Goal: Task Accomplishment & Management: Manage account settings

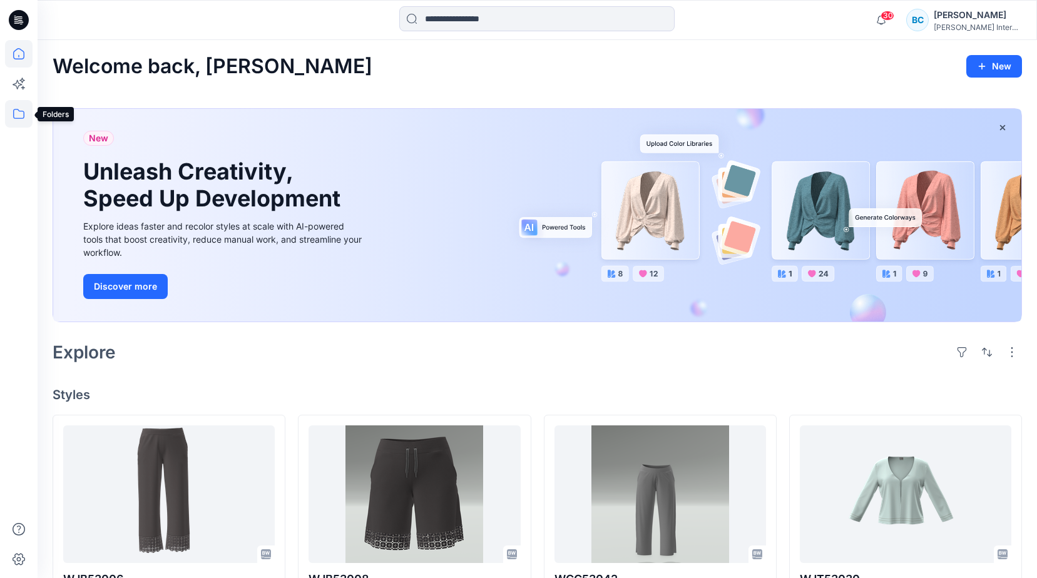
click at [14, 116] on icon at bounding box center [18, 114] width 11 height 10
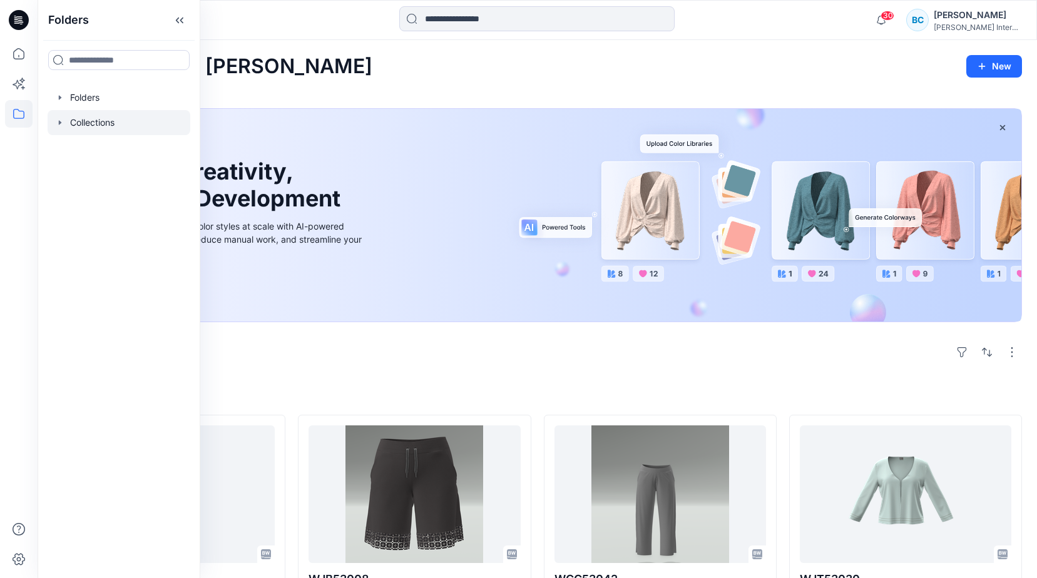
click at [61, 122] on icon "button" at bounding box center [60, 123] width 10 height 10
click at [54, 97] on div at bounding box center [119, 97] width 143 height 25
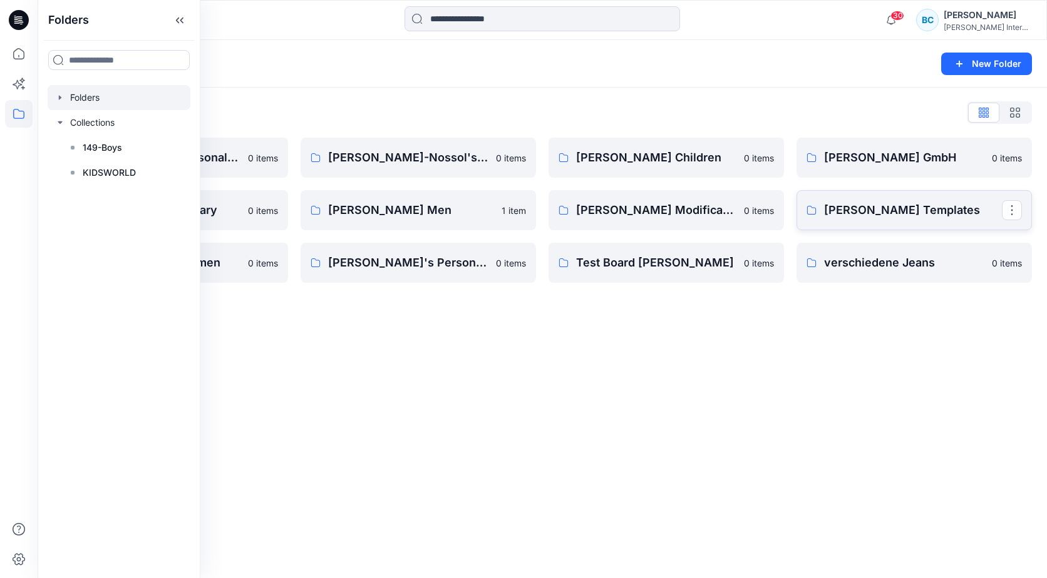
click at [878, 211] on p "[PERSON_NAME] Templates" at bounding box center [913, 211] width 178 height 18
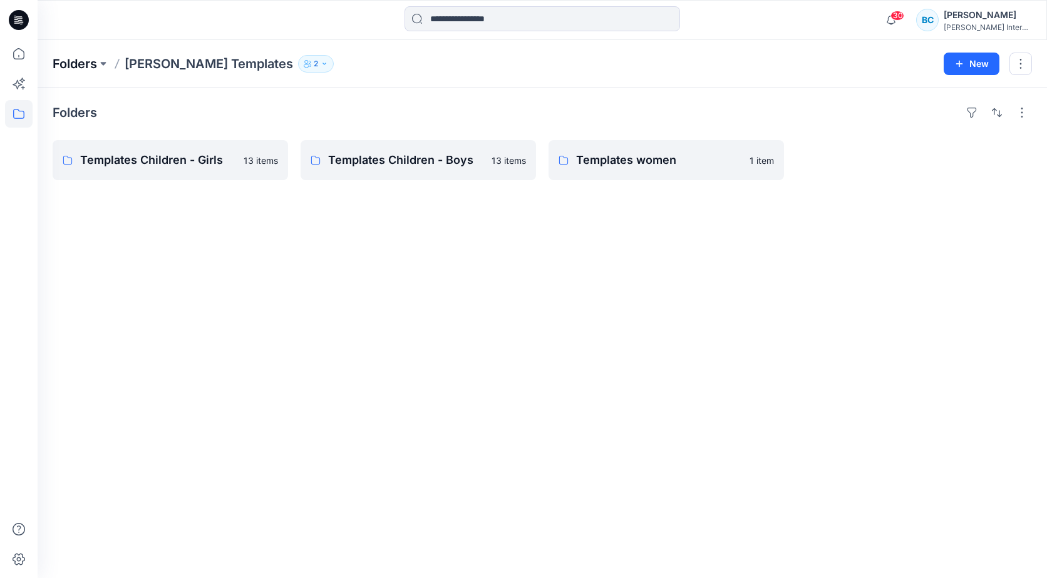
click at [96, 59] on p "Folders" at bounding box center [75, 64] width 44 height 18
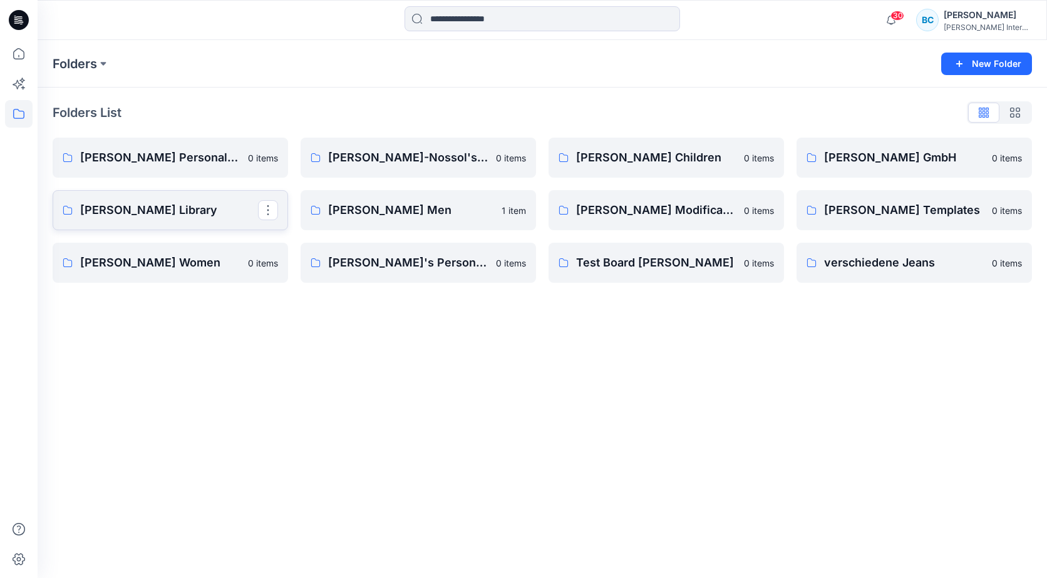
click at [130, 208] on p "[PERSON_NAME] Library" at bounding box center [169, 211] width 178 height 18
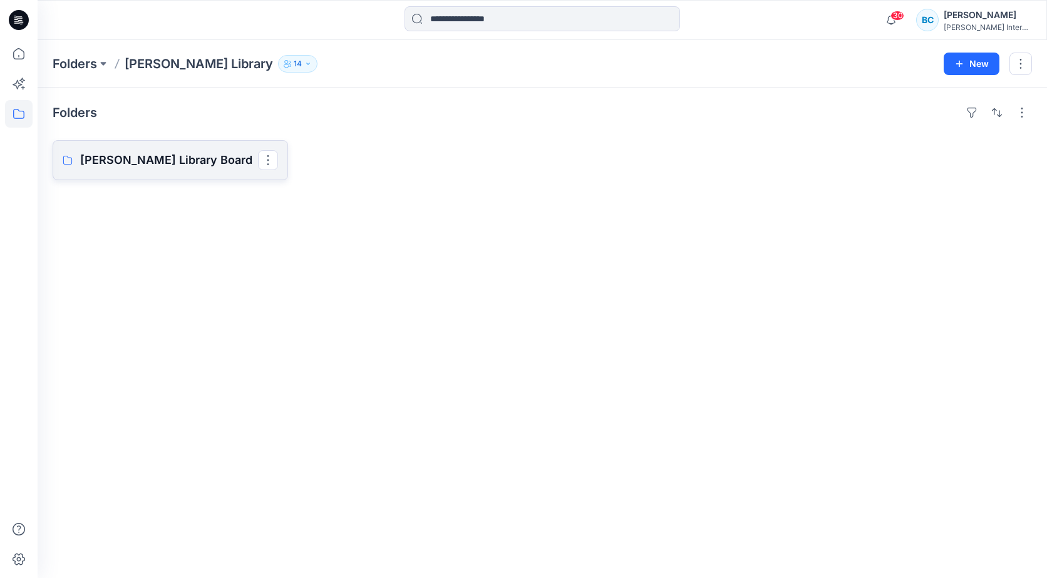
click at [155, 162] on p "[PERSON_NAME] Library Board" at bounding box center [169, 161] width 178 height 18
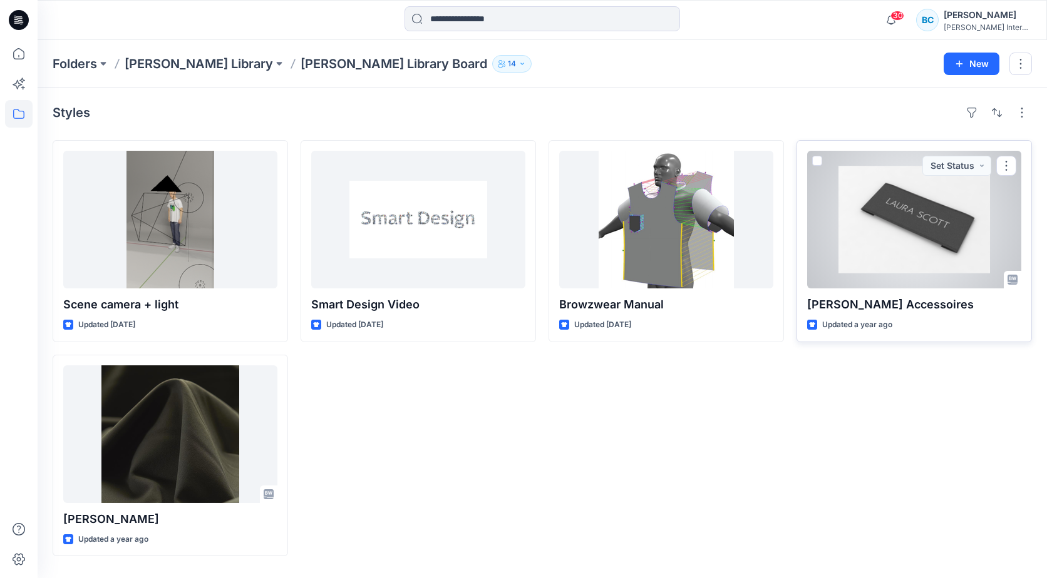
click at [908, 245] on div at bounding box center [914, 220] width 214 height 138
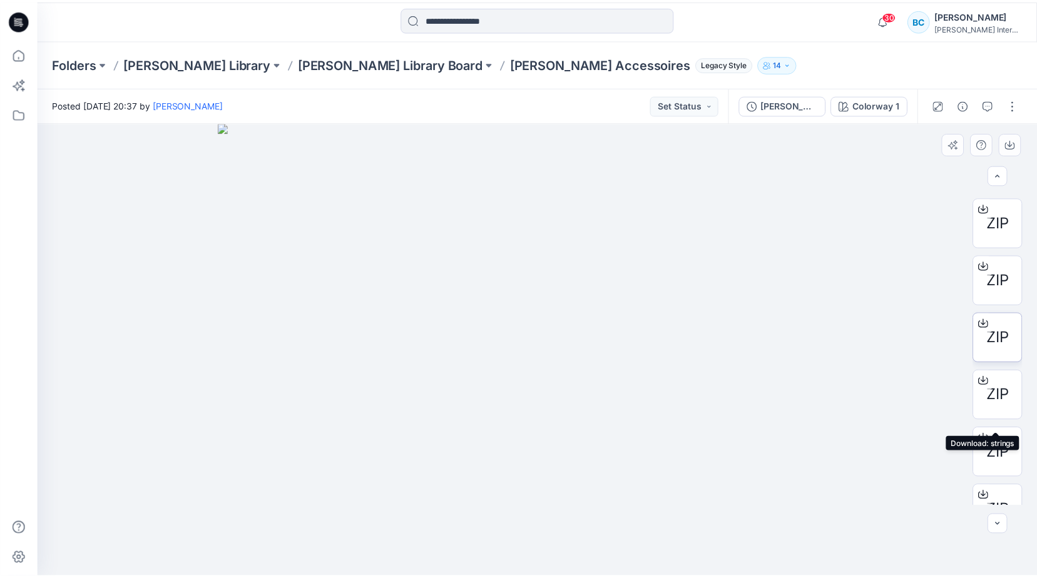
scroll to position [125, 0]
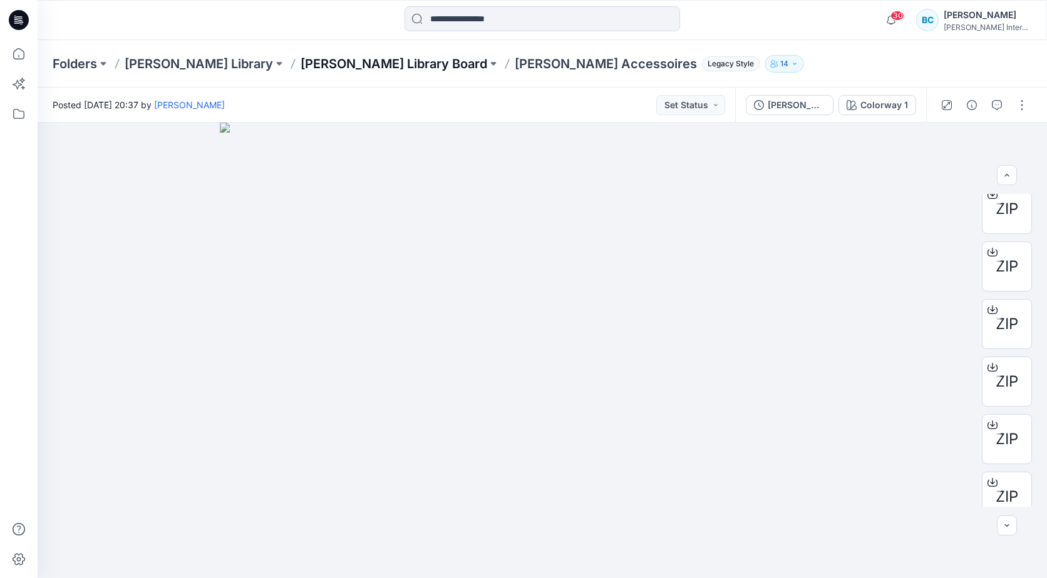
click at [330, 62] on p "[PERSON_NAME] Library Board" at bounding box center [393, 64] width 187 height 18
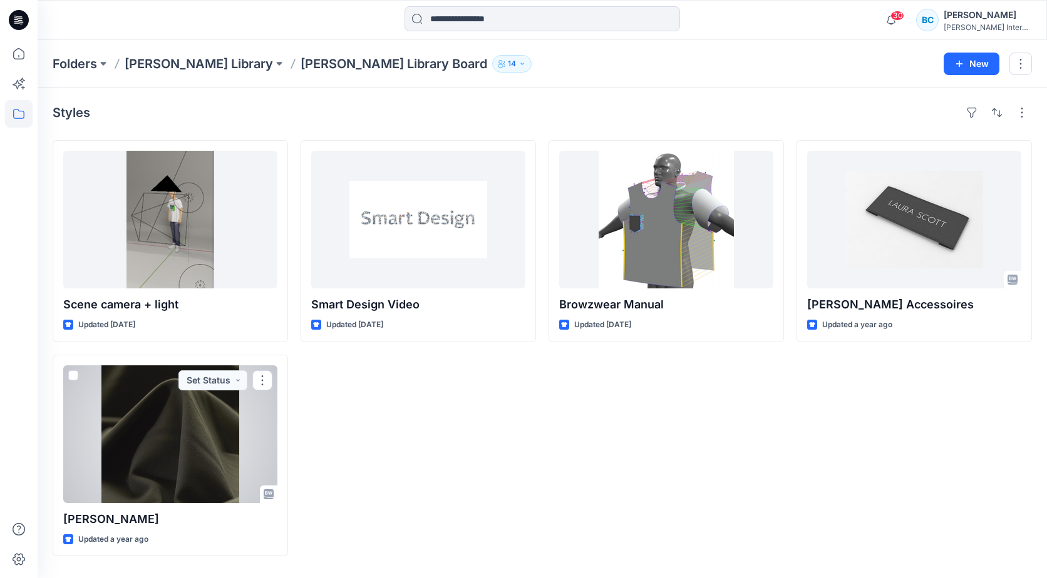
click at [172, 439] on div at bounding box center [170, 435] width 214 height 138
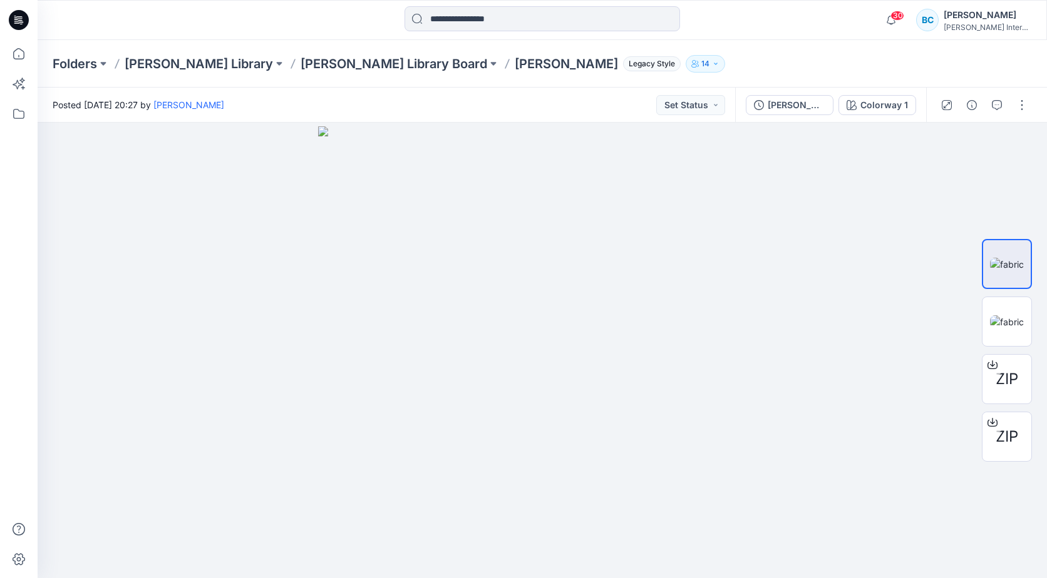
click at [930, 20] on div "BC" at bounding box center [927, 20] width 23 height 23
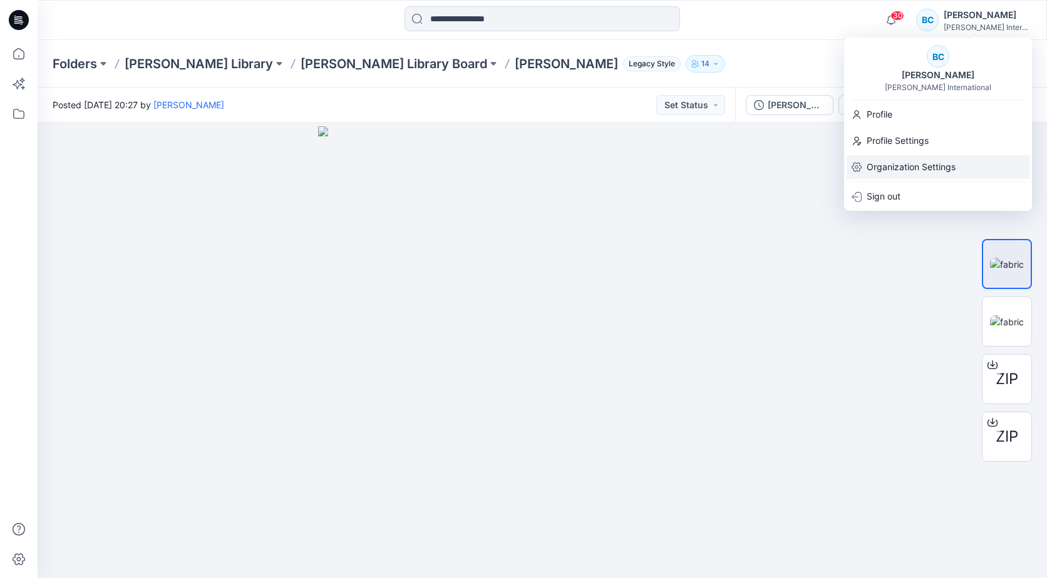
click at [923, 166] on p "Organization Settings" at bounding box center [910, 167] width 89 height 24
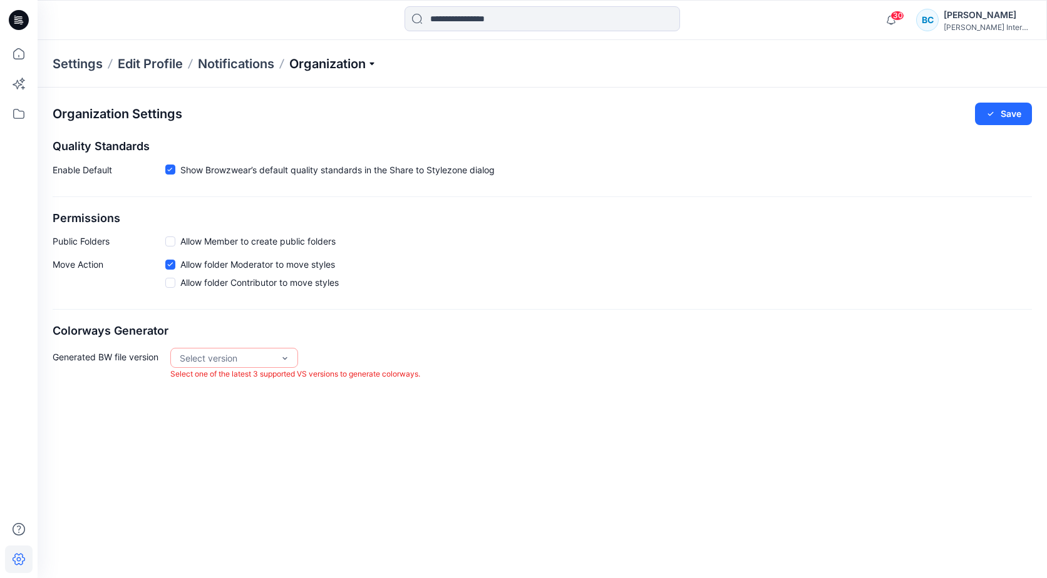
click at [336, 67] on p "Organization" at bounding box center [333, 64] width 88 height 18
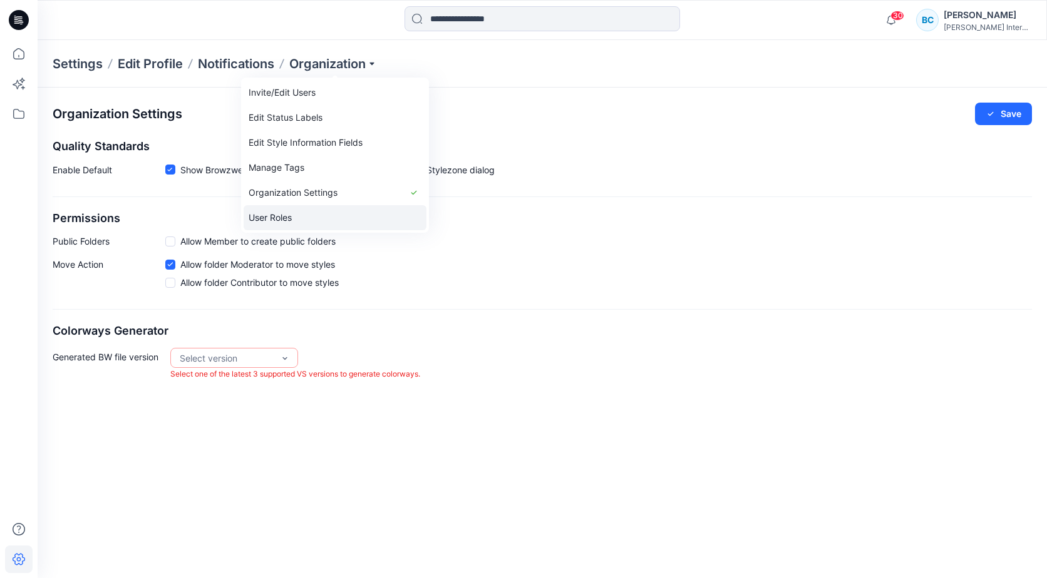
click at [267, 213] on link "User Roles" at bounding box center [335, 217] width 183 height 25
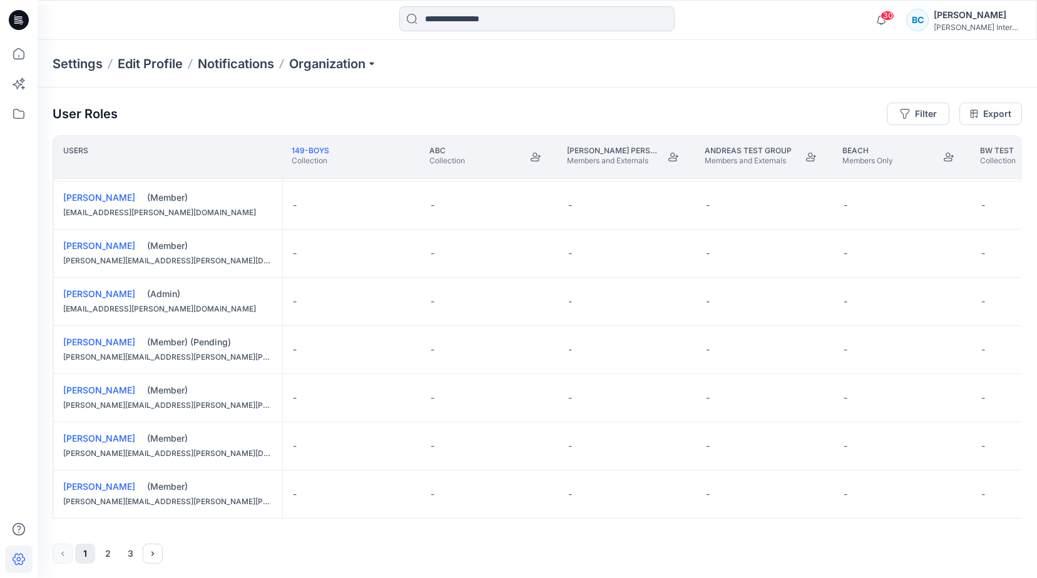
scroll to position [873, 0]
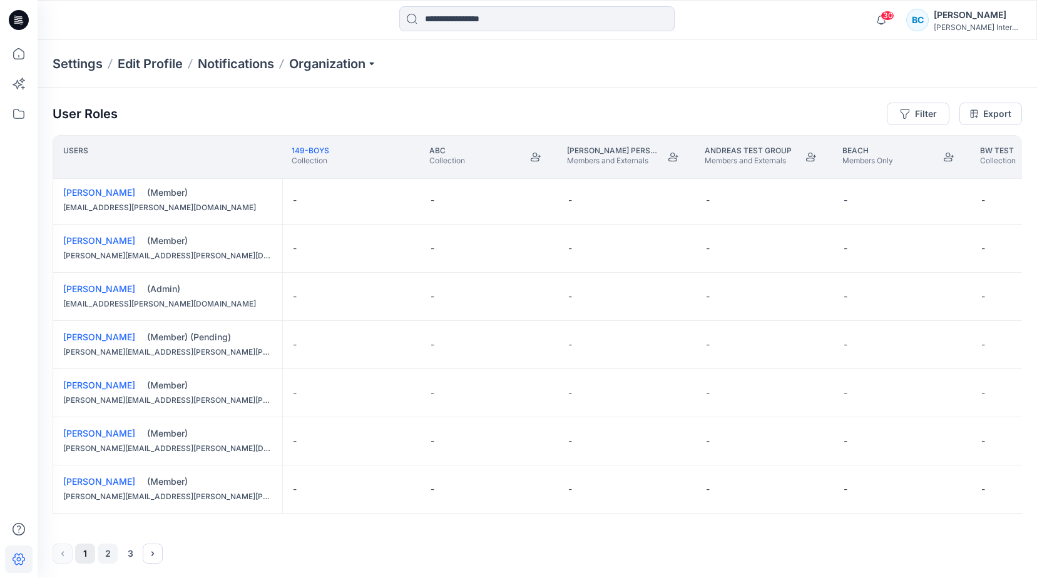
click at [106, 554] on button "2" at bounding box center [108, 554] width 20 height 20
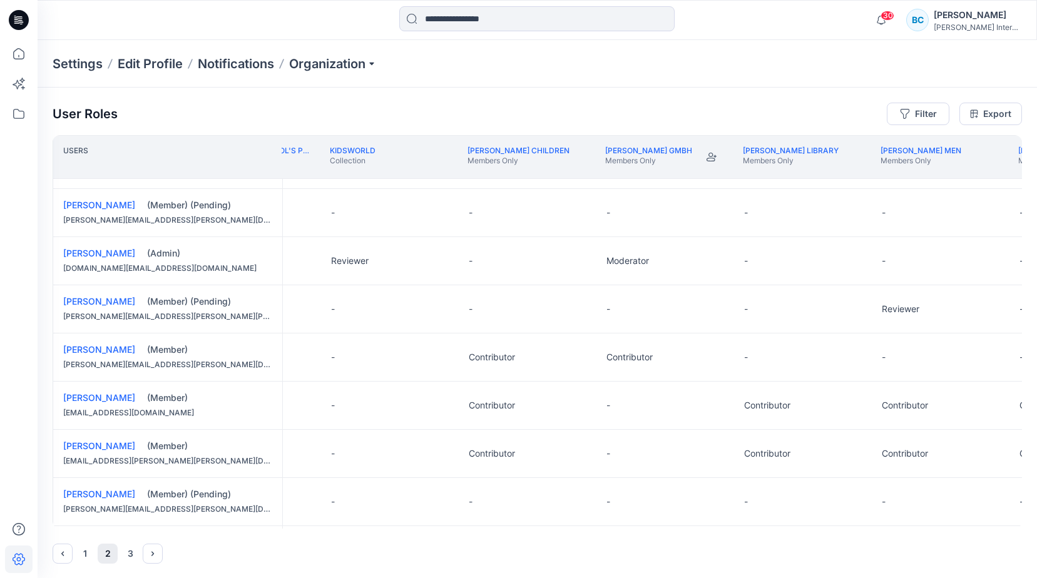
scroll to position [376, 1490]
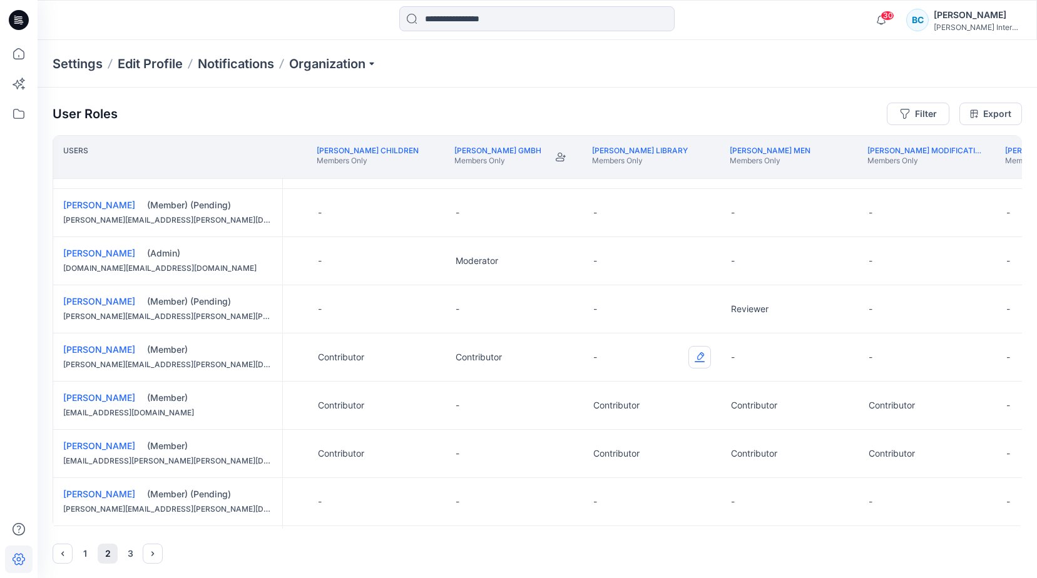
click at [703, 357] on button "Edit Role" at bounding box center [700, 357] width 23 height 23
click at [635, 437] on button "Contributor" at bounding box center [640, 432] width 135 height 23
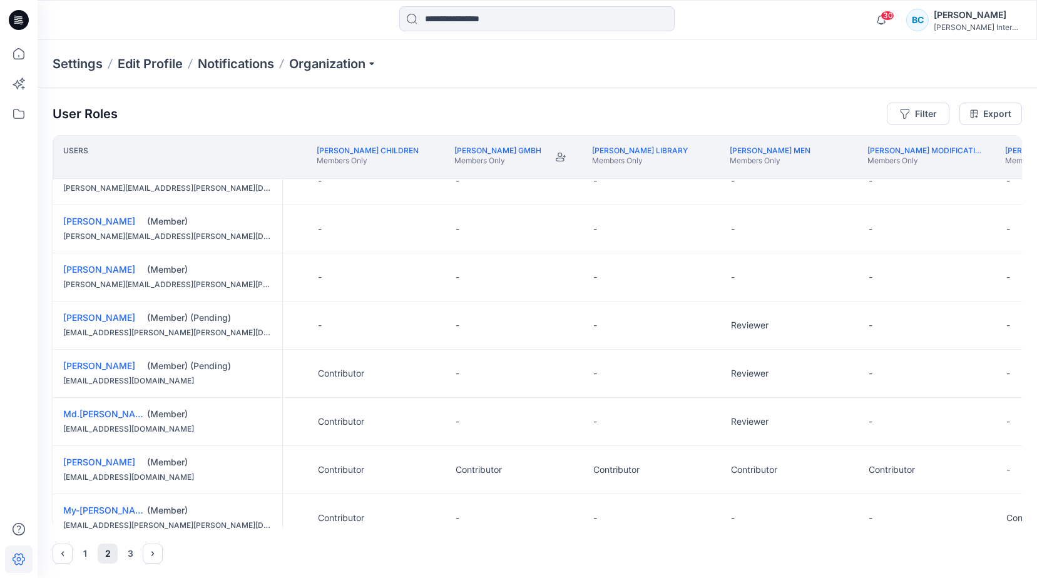
scroll to position [0, 1490]
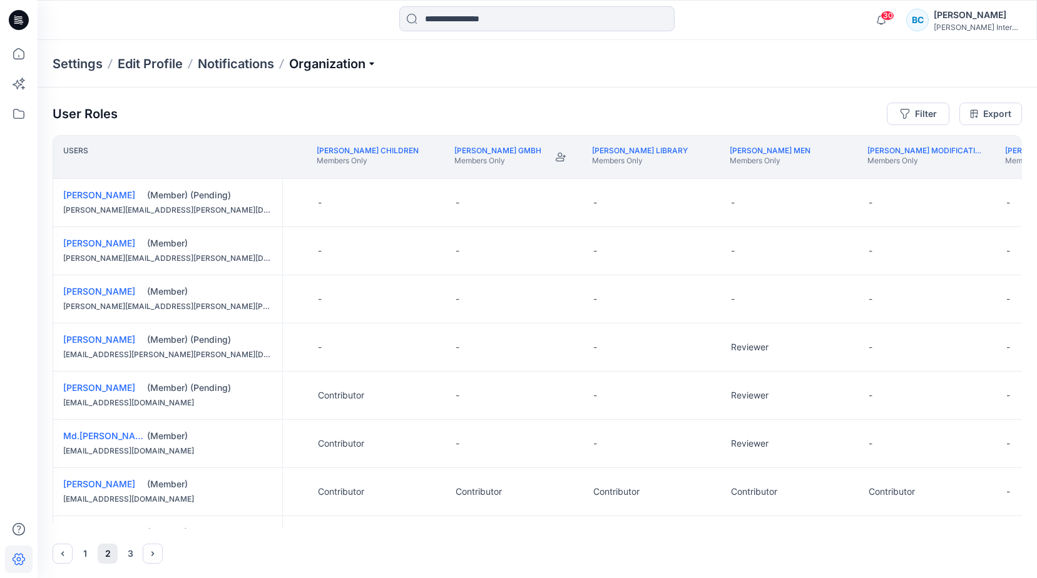
click at [313, 64] on p "Organization" at bounding box center [333, 64] width 88 height 18
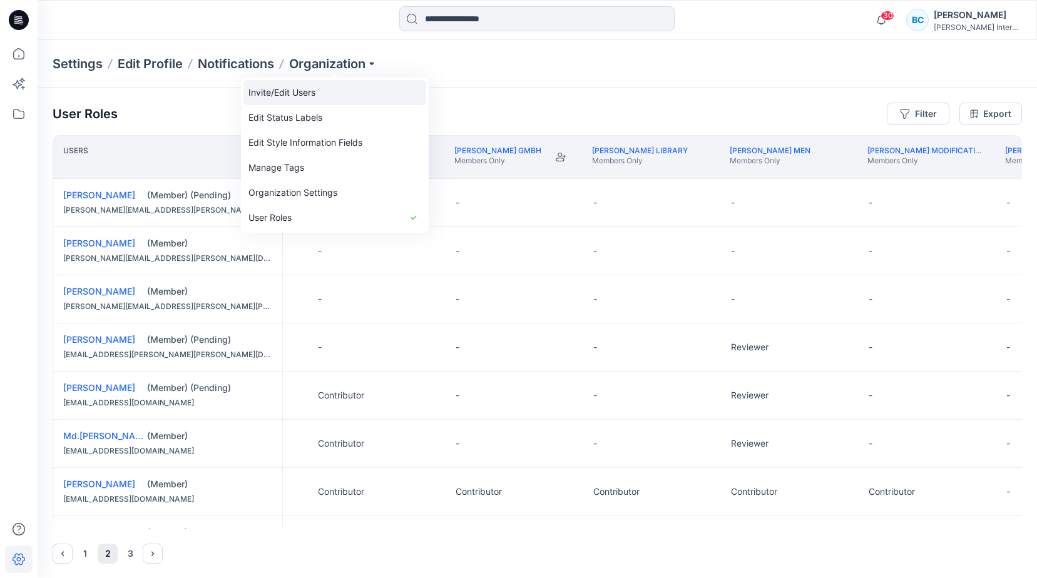
click at [309, 96] on link "Invite/Edit Users" at bounding box center [335, 92] width 183 height 25
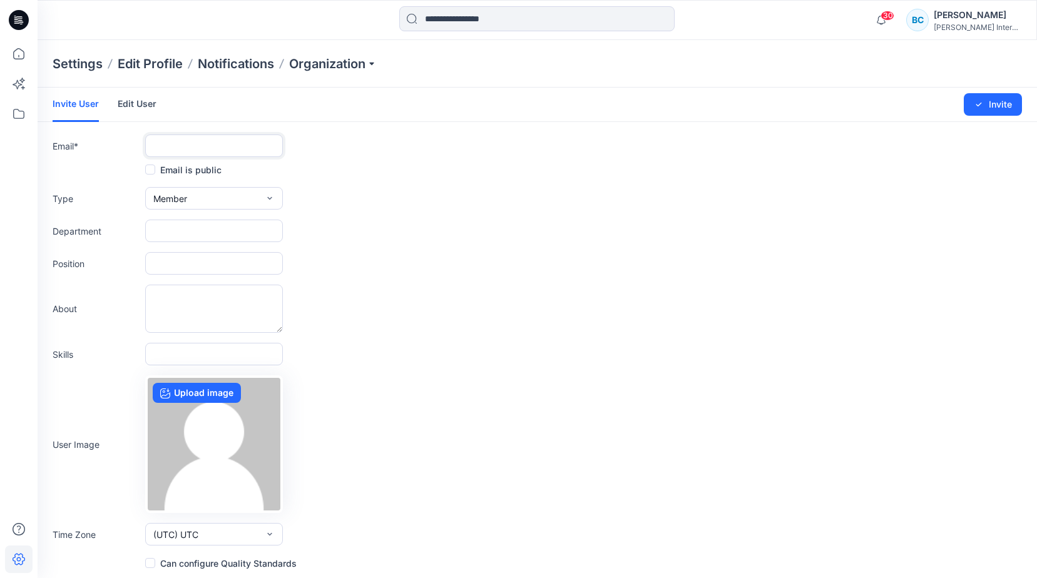
click at [169, 152] on input "text" at bounding box center [214, 146] width 138 height 23
paste input "**********"
type input "**********"
click at [1004, 100] on button "Invite" at bounding box center [993, 102] width 58 height 23
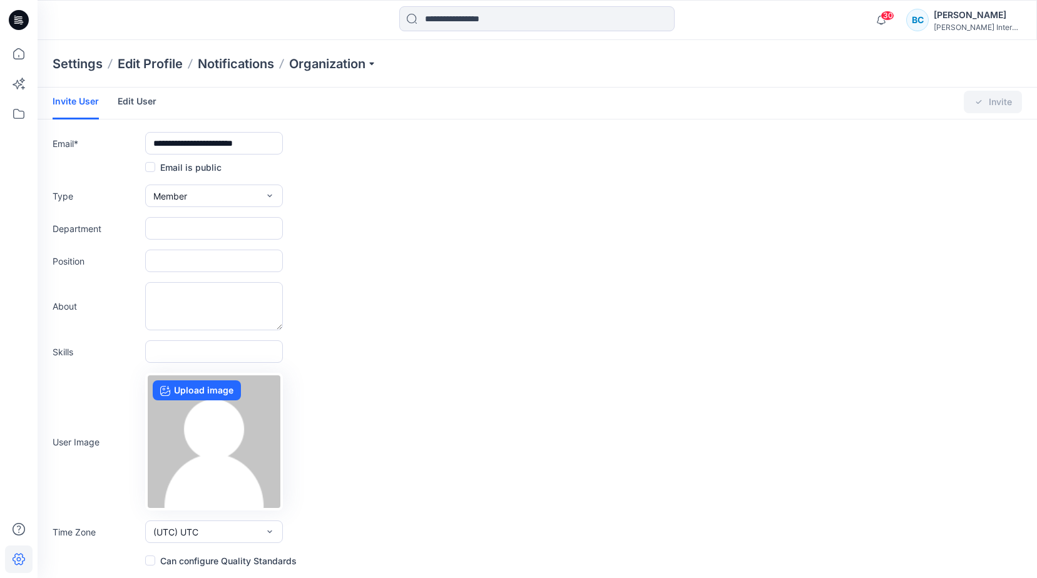
scroll to position [0, 0]
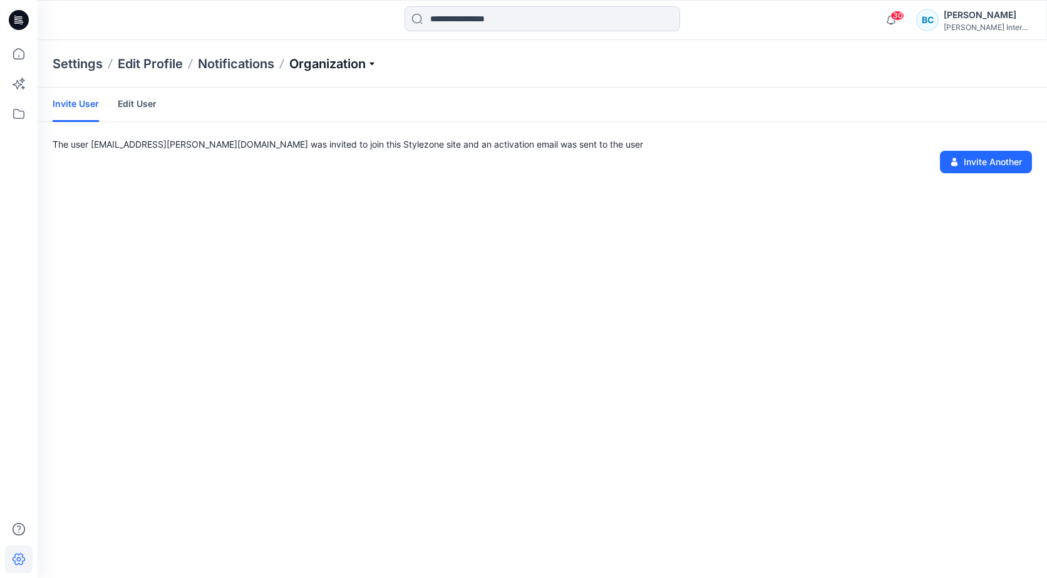
click at [337, 58] on p "Organization" at bounding box center [333, 64] width 88 height 18
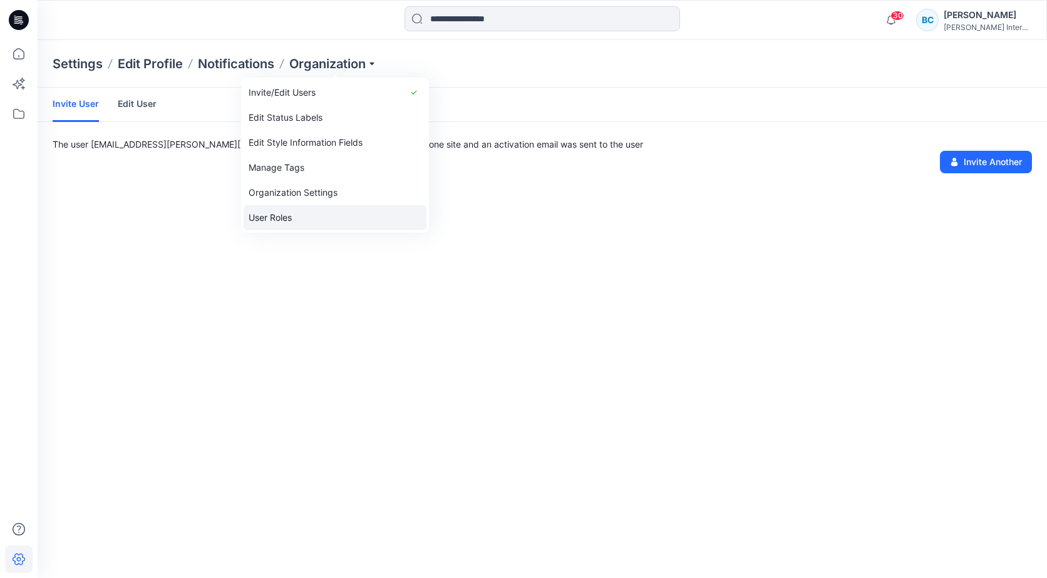
click at [278, 219] on link "User Roles" at bounding box center [335, 217] width 183 height 25
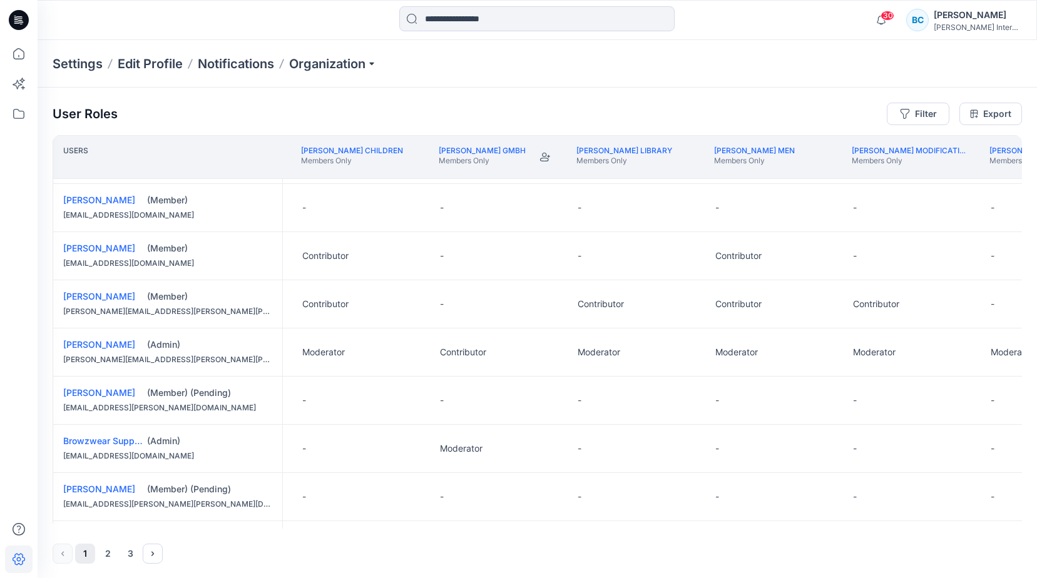
scroll to position [188, 1572]
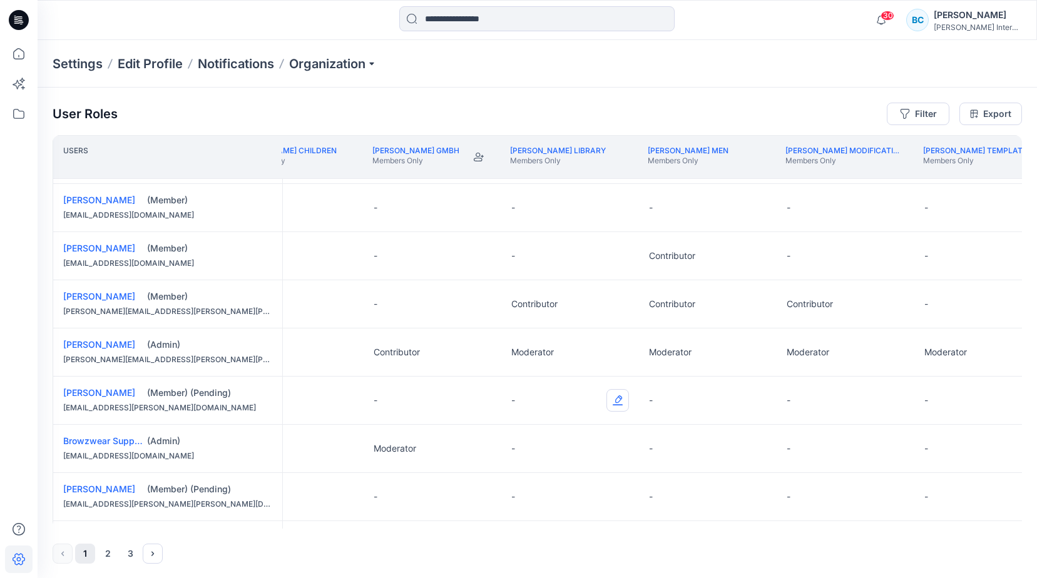
click at [622, 396] on button "Edit Role" at bounding box center [618, 400] width 23 height 23
click at [547, 481] on button "Contributor" at bounding box center [558, 476] width 135 height 23
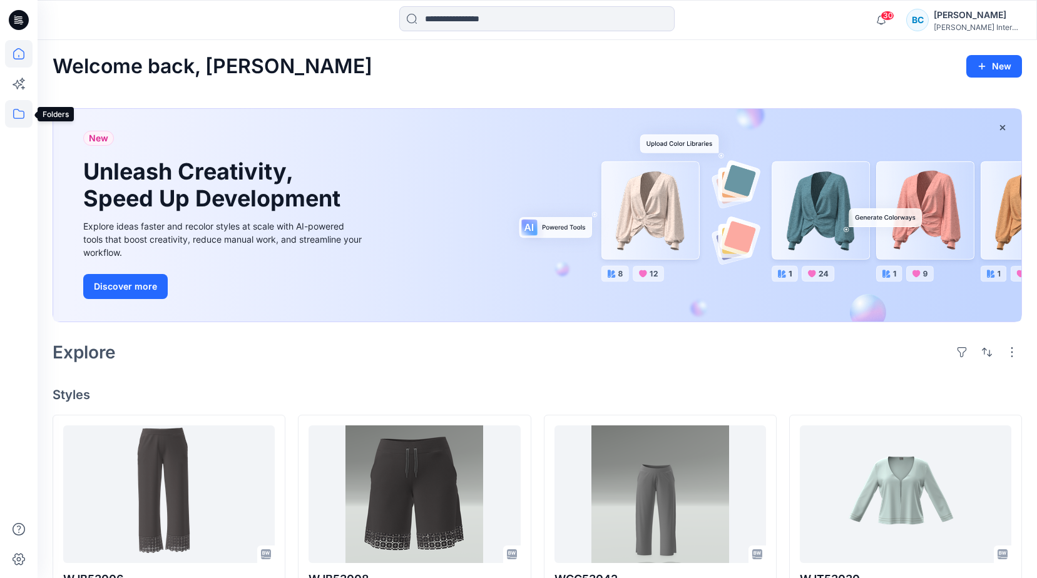
click at [16, 118] on icon at bounding box center [18, 114] width 11 height 10
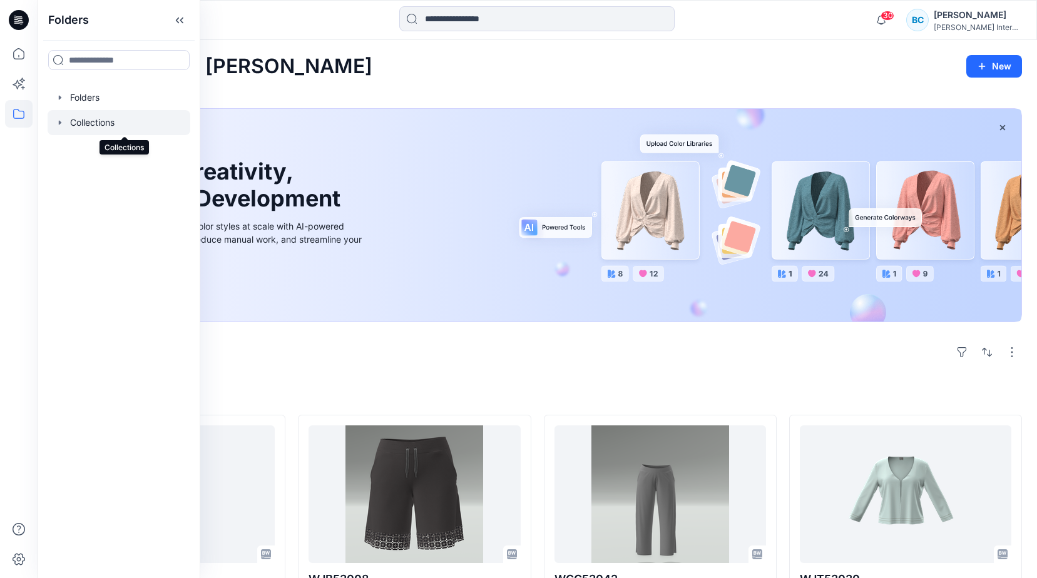
click at [100, 120] on div at bounding box center [119, 122] width 143 height 25
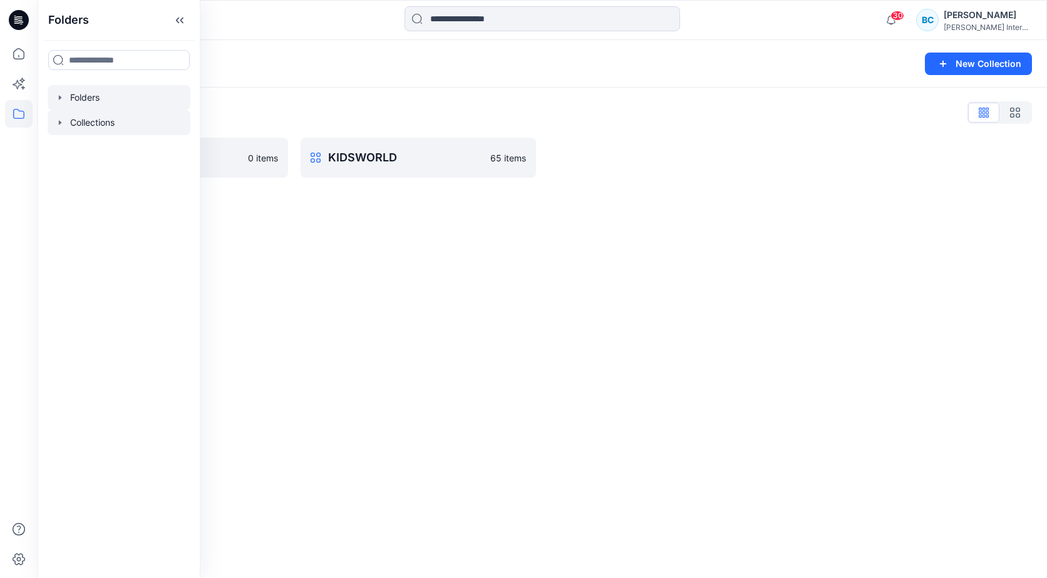
click at [86, 98] on div at bounding box center [119, 97] width 143 height 25
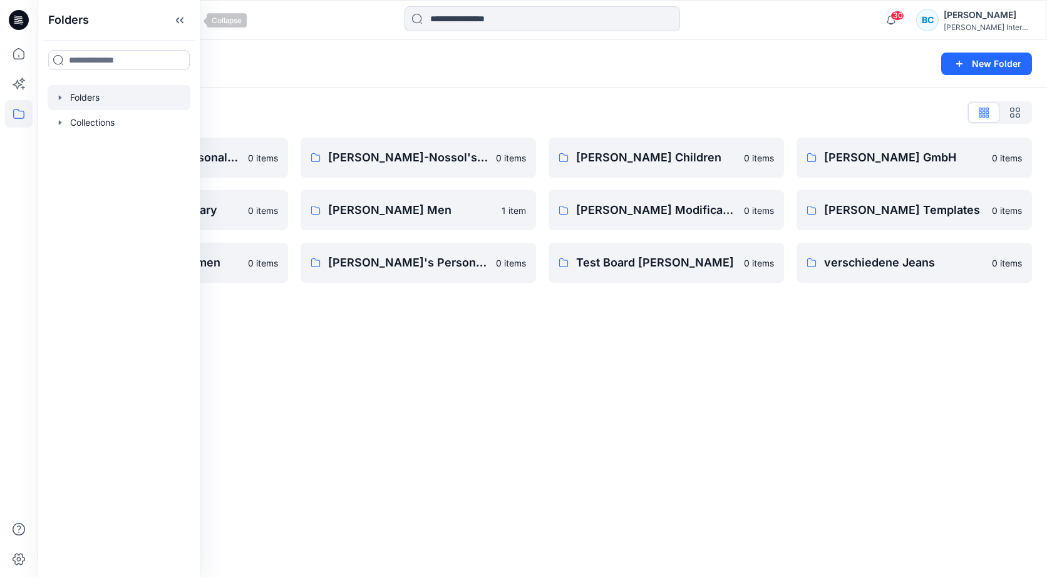
click at [190, 18] on icon at bounding box center [180, 20] width 20 height 21
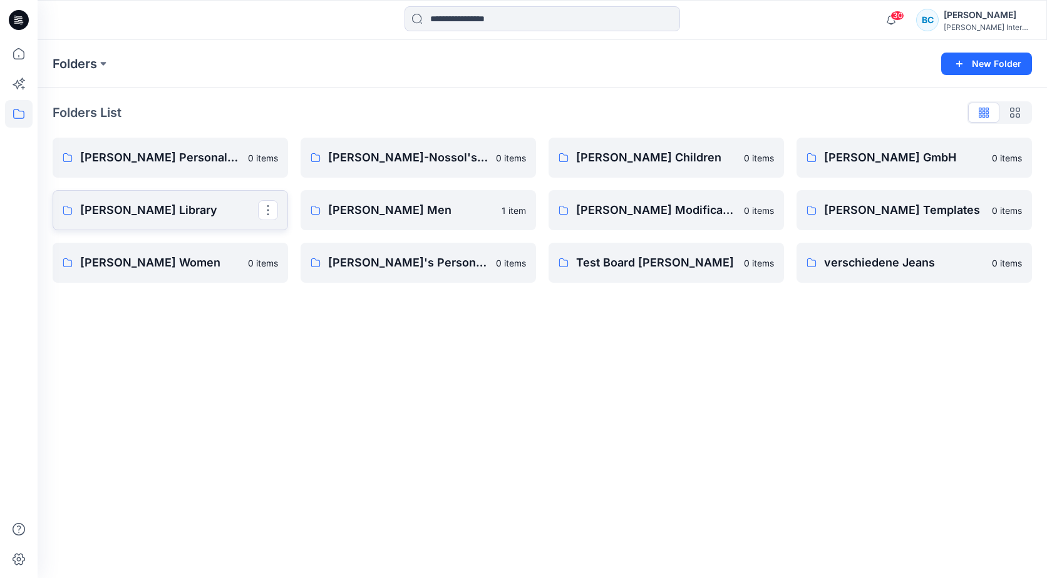
click at [131, 206] on p "[PERSON_NAME] Library" at bounding box center [169, 211] width 178 height 18
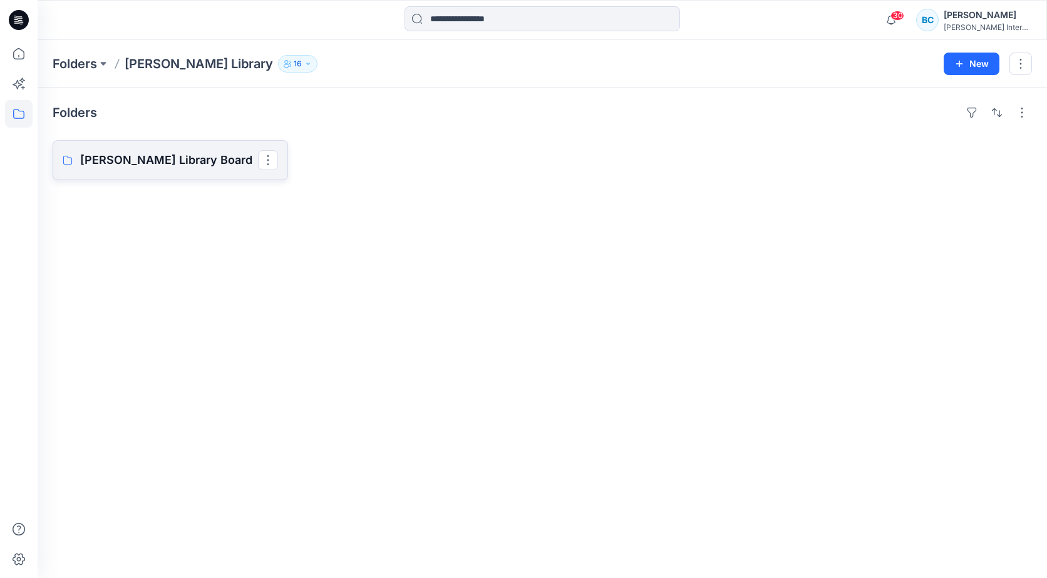
click at [172, 162] on p "[PERSON_NAME] Library Board" at bounding box center [169, 161] width 178 height 18
